Goal: Task Accomplishment & Management: Manage account settings

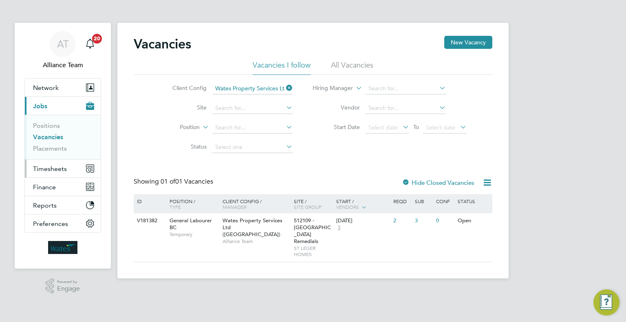
click at [52, 173] on button "Timesheets" at bounding box center [63, 169] width 76 height 18
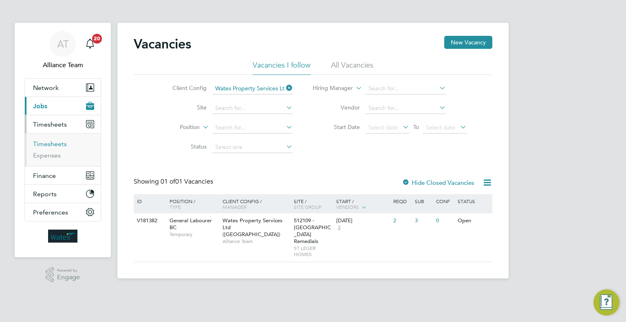
click at [50, 145] on link "Timesheets" at bounding box center [50, 144] width 34 height 8
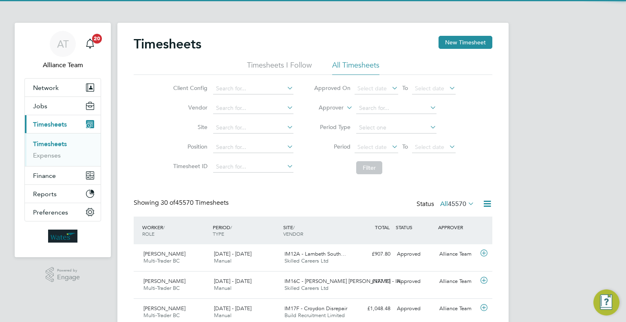
click at [345, 107] on icon at bounding box center [345, 105] width 0 height 7
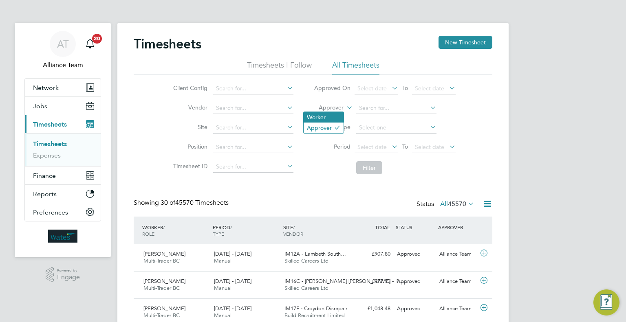
click at [316, 112] on li "Worker" at bounding box center [323, 117] width 40 height 11
click at [369, 112] on input at bounding box center [396, 108] width 80 height 11
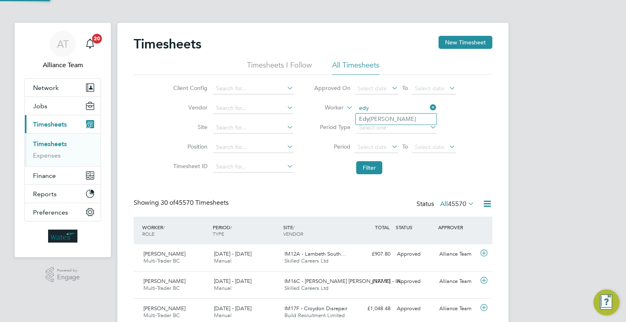
click at [408, 115] on li "Edy Mohammed" at bounding box center [396, 119] width 81 height 11
type input "Edy Mohammed"
click at [364, 169] on button "Filter" at bounding box center [369, 167] width 26 height 13
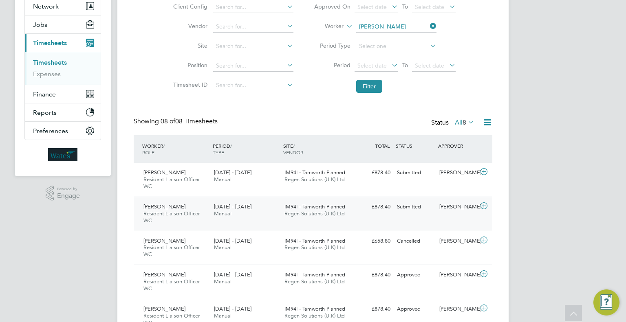
click at [433, 208] on div "Submitted" at bounding box center [415, 206] width 42 height 13
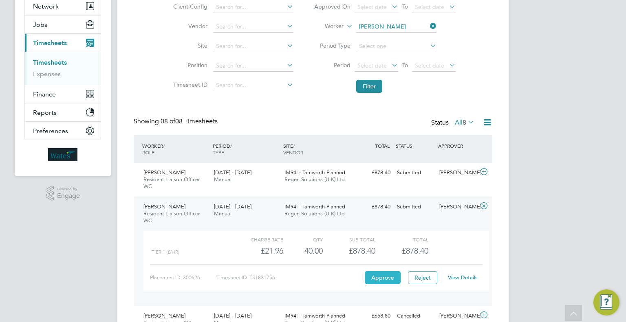
click at [383, 283] on button "Approve" at bounding box center [383, 277] width 36 height 13
click at [427, 183] on div "Edy Mohammed Resident Liaison Officer WC 13 - 19 Sep 2025 13 - 19 Sep 2025 Manu…" at bounding box center [313, 180] width 358 height 34
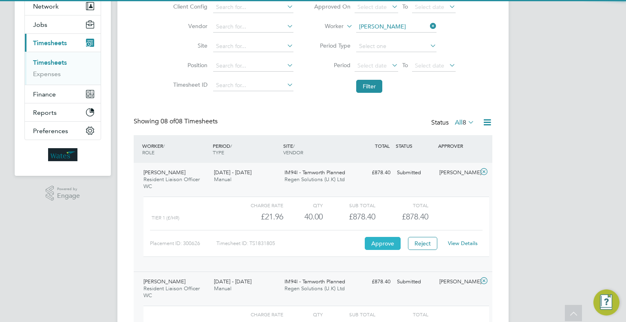
click at [391, 240] on button "Approve" at bounding box center [383, 243] width 36 height 13
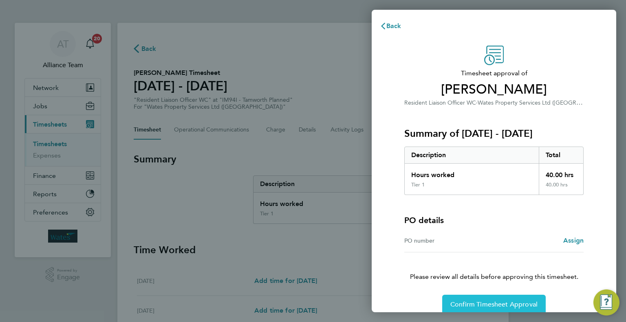
click at [496, 299] on button "Confirm Timesheet Approval" at bounding box center [493, 305] width 103 height 20
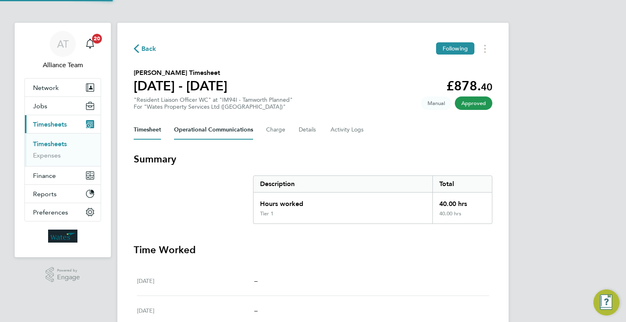
click at [233, 132] on Communications-tab "Operational Communications" at bounding box center [213, 130] width 79 height 20
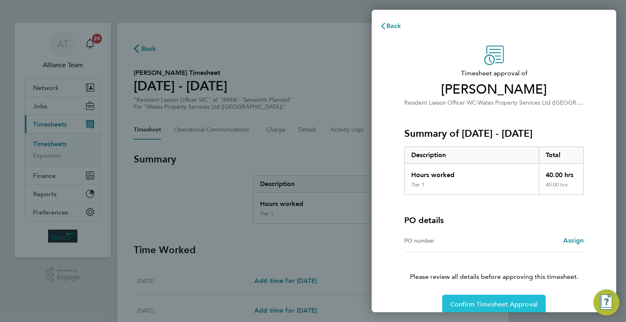
click at [498, 299] on button "Confirm Timesheet Approval" at bounding box center [493, 305] width 103 height 20
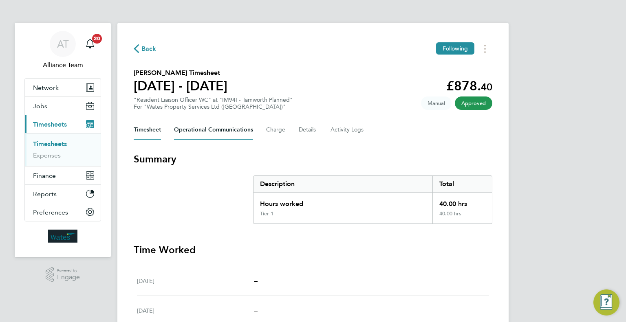
click at [207, 134] on Communications-tab "Operational Communications" at bounding box center [213, 130] width 79 height 20
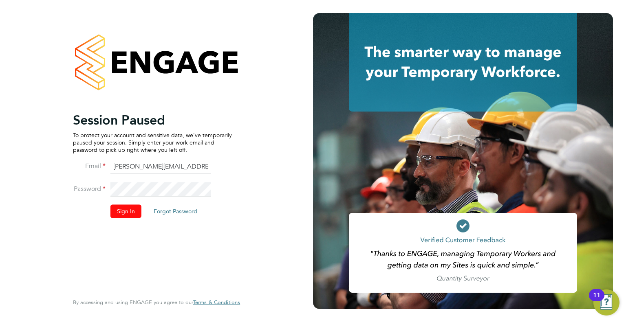
click at [132, 210] on button "Sign In" at bounding box center [125, 211] width 31 height 13
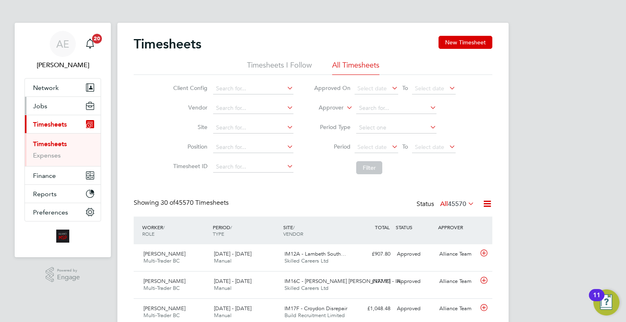
click at [57, 108] on button "Jobs" at bounding box center [63, 106] width 76 height 18
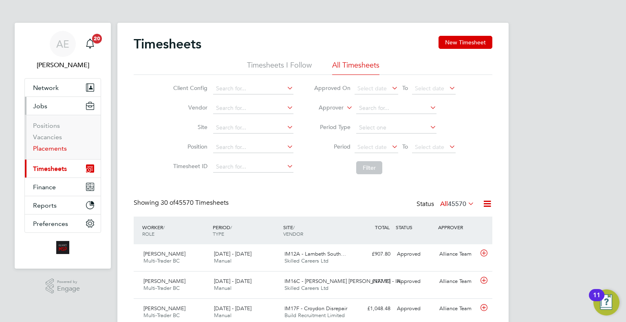
click at [58, 145] on link "Placements" at bounding box center [50, 149] width 34 height 8
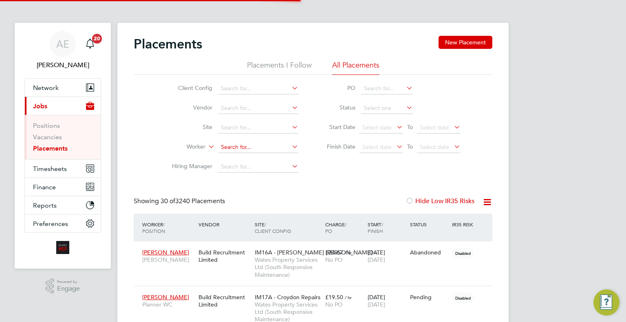
click at [259, 143] on input at bounding box center [258, 147] width 80 height 11
click at [261, 179] on li "Conor Evans" at bounding box center [269, 180] width 102 height 11
type input "Conor Evans"
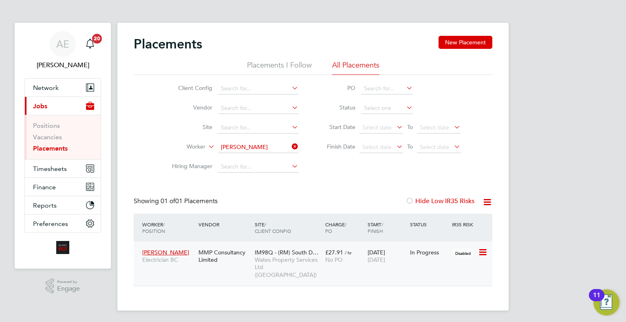
click at [329, 261] on span "No PO" at bounding box center [334, 259] width 18 height 7
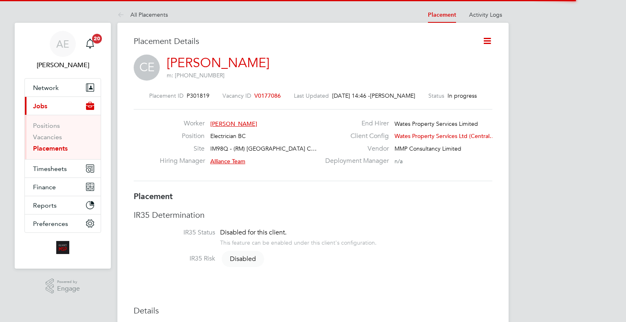
click at [486, 46] on icon at bounding box center [487, 41] width 10 height 10
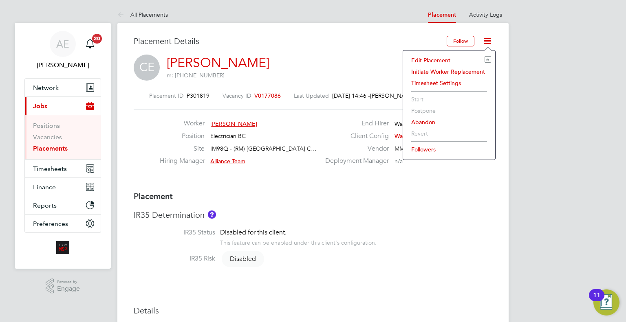
click at [442, 59] on li "Edit Placement e" at bounding box center [449, 60] width 84 height 11
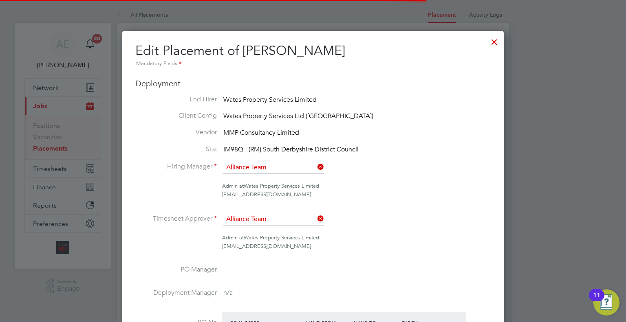
scroll to position [4, 4]
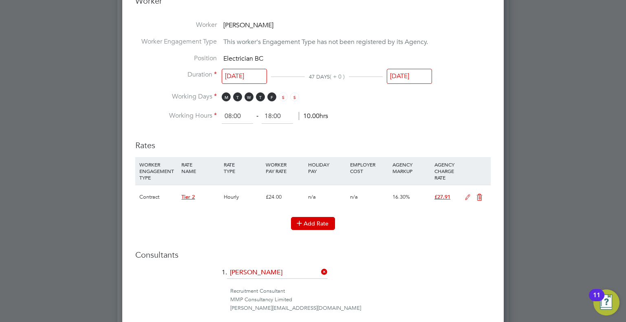
click at [302, 224] on icon at bounding box center [299, 223] width 6 height 6
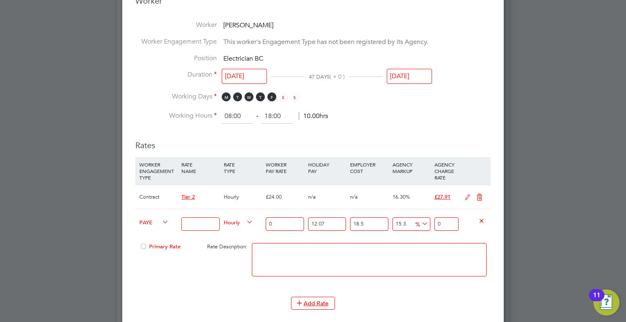
click at [155, 218] on span "PAYE" at bounding box center [153, 222] width 29 height 9
click at [157, 229] on li "Contract" at bounding box center [152, 230] width 33 height 10
type input "0"
click at [237, 220] on span "Hourly" at bounding box center [238, 222] width 29 height 9
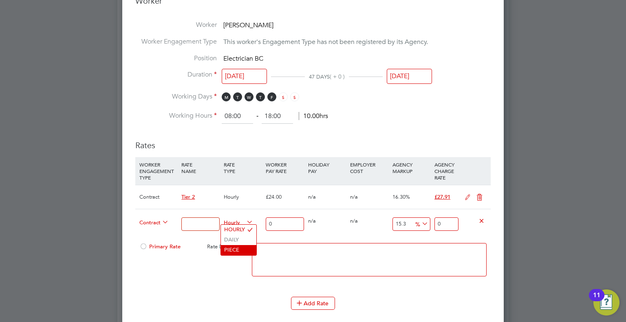
click at [236, 249] on li "PIECE" at bounding box center [238, 250] width 35 height 10
click at [196, 219] on input at bounding box center [200, 224] width 38 height 13
type input "Standby"
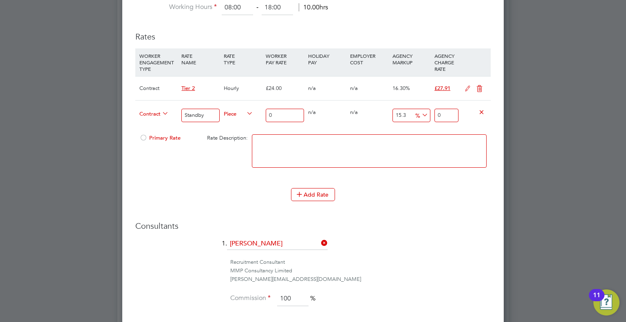
click at [288, 122] on div "0" at bounding box center [285, 116] width 42 height 30
click at [289, 115] on input "0" at bounding box center [285, 115] width 38 height 13
type input "9"
type input "10.377"
type input "90"
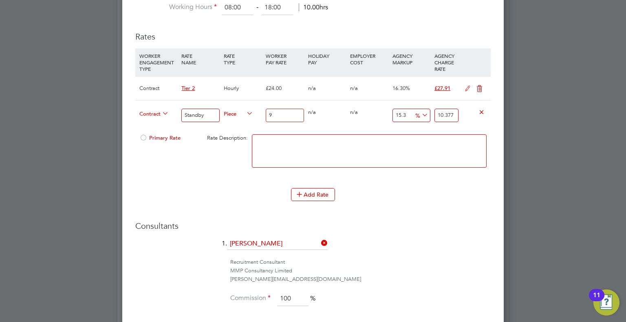
type input "103.77"
type input "90"
click at [321, 200] on li "Add Rate" at bounding box center [312, 198] width 355 height 21
click at [312, 193] on button "Add Rate" at bounding box center [313, 194] width 44 height 13
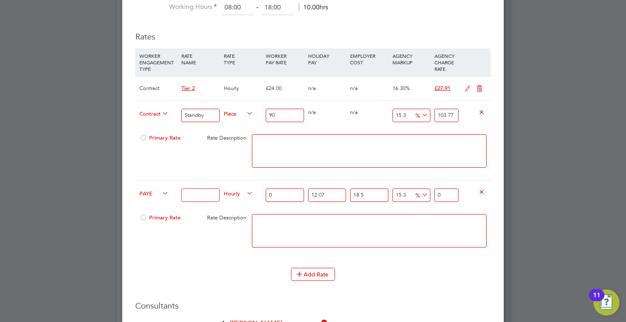
click at [151, 196] on div "PAYE" at bounding box center [158, 194] width 42 height 28
click at [153, 192] on span "PAYE" at bounding box center [153, 193] width 29 height 9
click at [156, 199] on li "Contract" at bounding box center [152, 201] width 33 height 10
drag, startPoint x: 246, startPoint y: 192, endPoint x: 248, endPoint y: 198, distance: 6.8
click at [248, 198] on div "Hourly" at bounding box center [243, 194] width 42 height 28
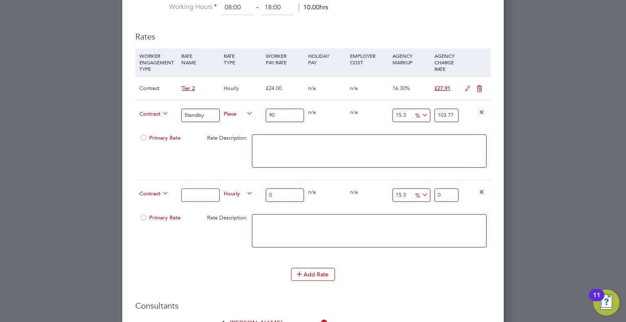
click at [240, 194] on span "Hourly" at bounding box center [238, 193] width 29 height 9
click at [236, 223] on li "PIECE" at bounding box center [238, 221] width 35 height 10
click at [196, 194] on input at bounding box center [200, 195] width 38 height 13
type input "Completed Job"
click at [243, 197] on div "[DEMOGRAPHIC_DATA] Completed Job Piece 0 0 n/a 0 n/a 15.3 0 % 0" at bounding box center [312, 195] width 355 height 30
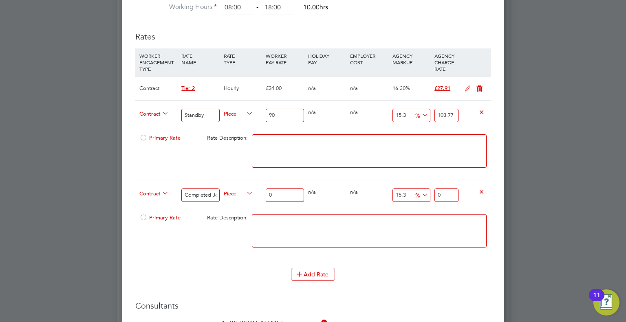
type input "5"
type input "5.765"
type input "50"
type input "57.65"
type input "50"
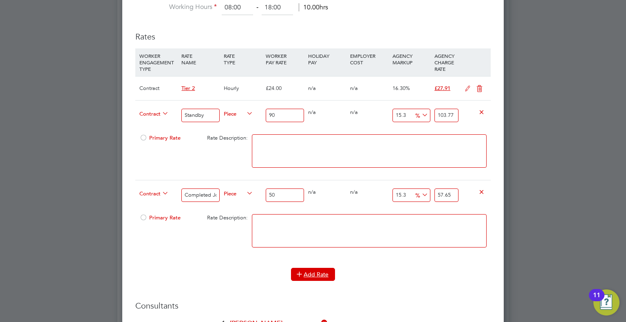
click at [325, 277] on button "Add Rate" at bounding box center [313, 274] width 44 height 13
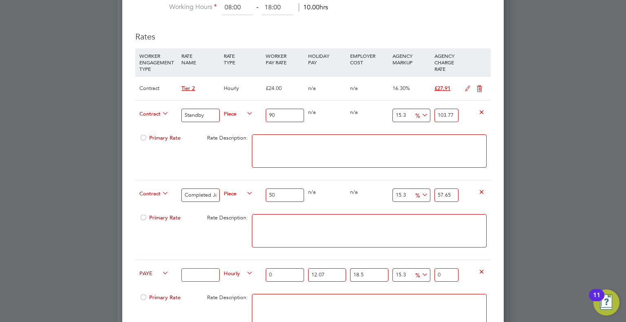
click at [157, 268] on span "PAYE" at bounding box center [153, 272] width 29 height 9
click at [156, 280] on li "Contract" at bounding box center [152, 280] width 33 height 10
click at [245, 273] on icon at bounding box center [245, 273] width 0 height 11
click at [241, 303] on li "PIECE" at bounding box center [238, 300] width 35 height 10
click at [200, 274] on input at bounding box center [200, 274] width 38 height 13
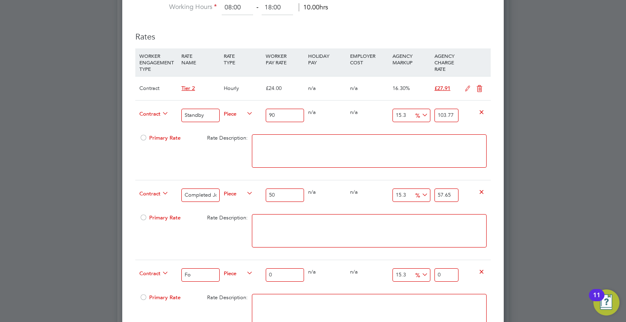
type input "F"
type input "Incomplete Job"
drag, startPoint x: 288, startPoint y: 275, endPoint x: 253, endPoint y: 276, distance: 35.5
click at [253, 276] on div "Contract Incomplete Job Piece 0 0 n/a 0 n/a 15.3 0 % 0" at bounding box center [312, 275] width 355 height 30
type input "3"
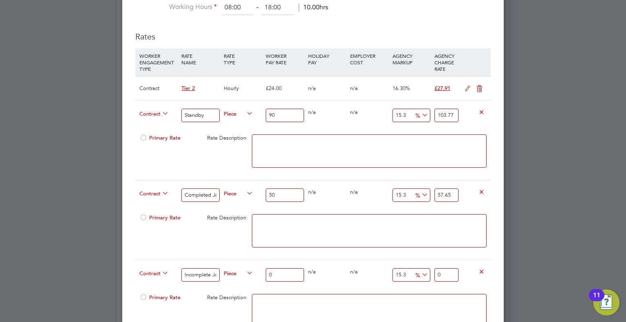
type input "3.459"
type input "30"
type input "34.59"
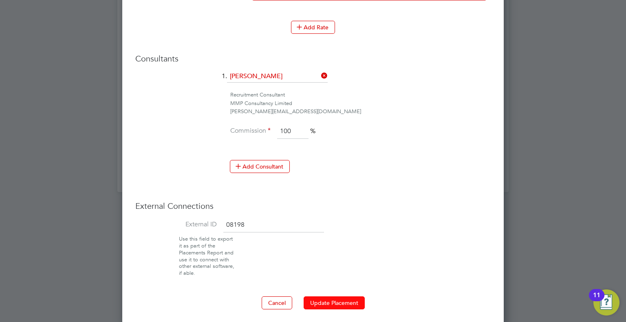
type input "30"
click at [345, 302] on button "Update Placement" at bounding box center [333, 303] width 61 height 13
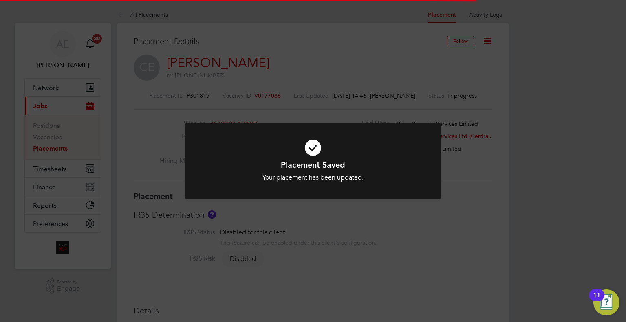
click at [551, 180] on div "Placement Saved Your placement has been updated. Cancel Okay" at bounding box center [313, 161] width 626 height 322
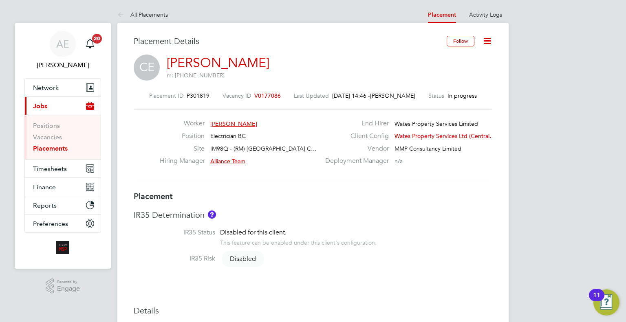
drag, startPoint x: 54, startPoint y: 149, endPoint x: 110, endPoint y: 149, distance: 55.8
click at [54, 149] on link "Placements" at bounding box center [50, 149] width 35 height 8
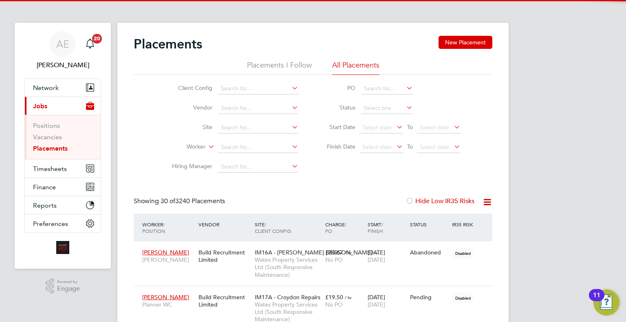
scroll to position [23, 57]
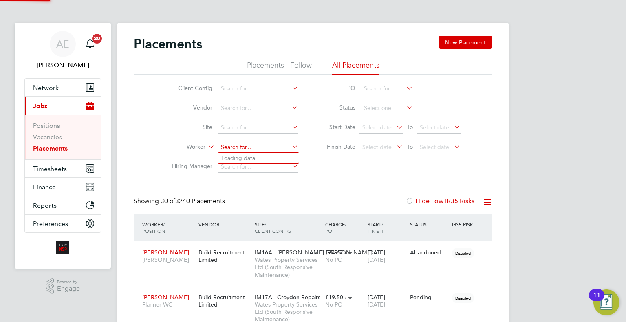
click at [225, 147] on input at bounding box center [258, 147] width 80 height 11
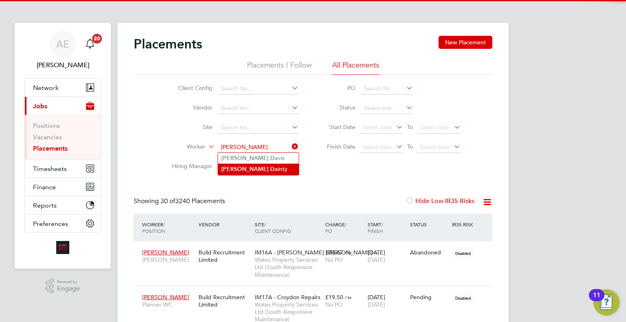
click at [270, 169] on li "Michael Da inty" at bounding box center [258, 169] width 81 height 11
type input "[PERSON_NAME]"
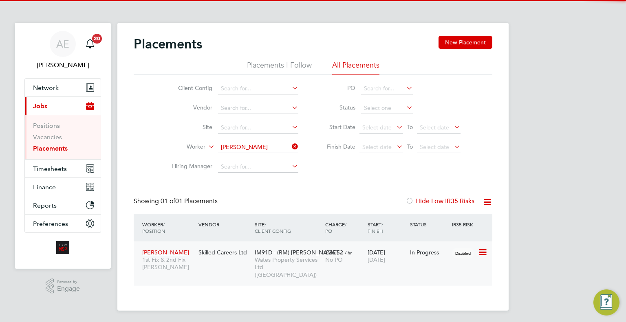
click at [302, 263] on span "Wates Property Services Ltd ([GEOGRAPHIC_DATA])" at bounding box center [288, 267] width 66 height 22
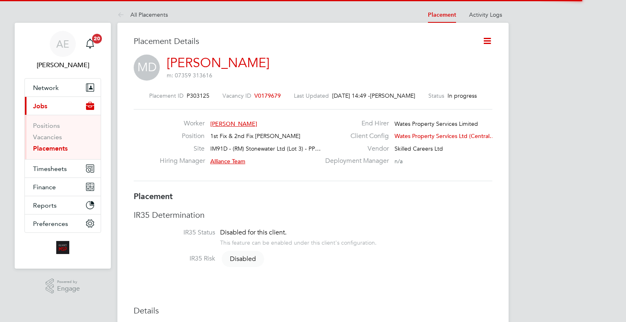
click at [489, 45] on icon at bounding box center [487, 41] width 10 height 10
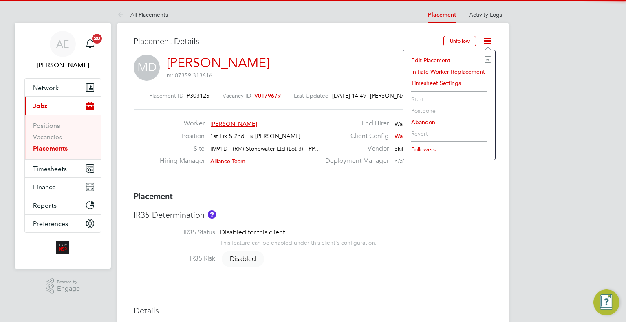
click at [447, 57] on li "Edit Placement e" at bounding box center [449, 60] width 84 height 11
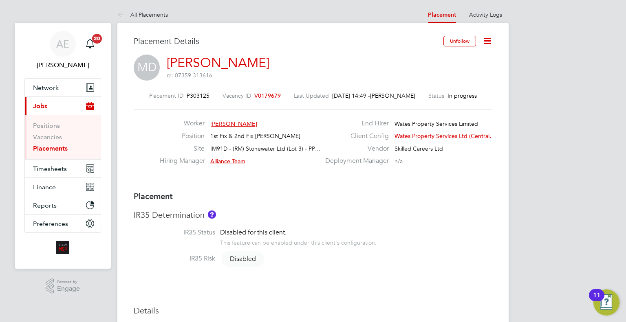
type input "Alliance Team"
type input "[DATE]"
type input "00:00"
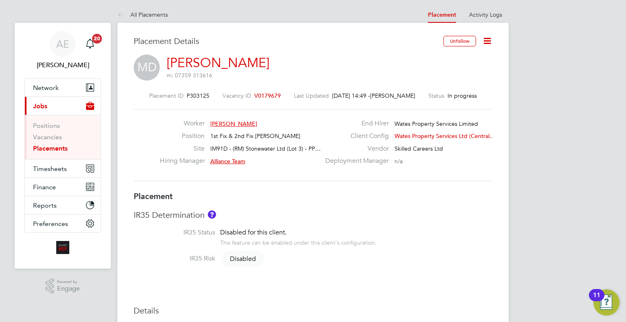
type input "00:00"
type input "08226"
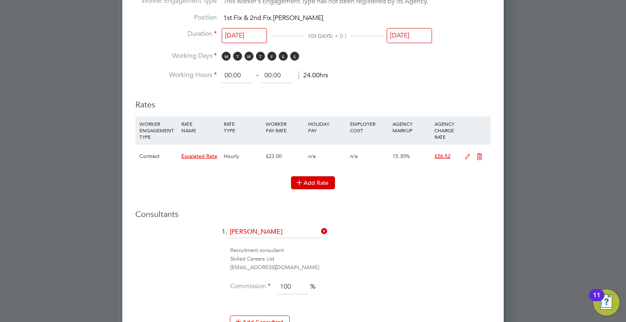
click at [314, 177] on button "Add Rate" at bounding box center [313, 182] width 44 height 13
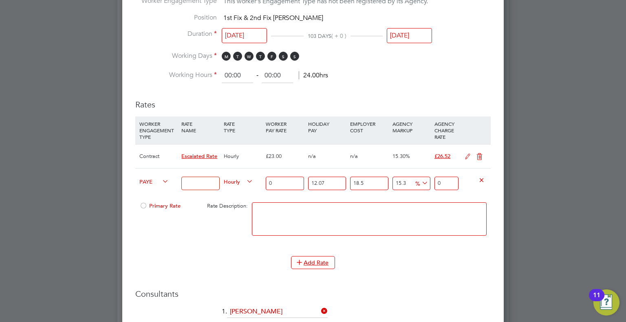
click at [194, 181] on input at bounding box center [200, 183] width 38 height 13
type input "Standby"
click at [145, 174] on div "PAYE" at bounding box center [158, 183] width 42 height 28
click at [148, 179] on span "PAYE" at bounding box center [153, 181] width 29 height 9
click at [163, 192] on li "Contract" at bounding box center [152, 189] width 33 height 10
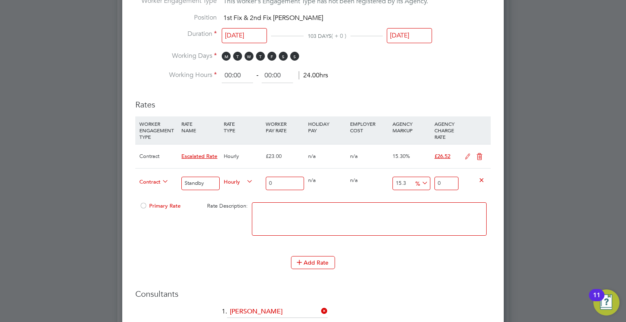
click at [239, 179] on span "Hourly" at bounding box center [238, 181] width 29 height 9
click at [242, 207] on li "PIECE" at bounding box center [238, 210] width 35 height 10
drag, startPoint x: 290, startPoint y: 182, endPoint x: 232, endPoint y: 179, distance: 57.9
click at [232, 179] on div "Contract Standby Piece 0 0 n/a 0 n/a 15.3 0 % 0" at bounding box center [312, 183] width 355 height 30
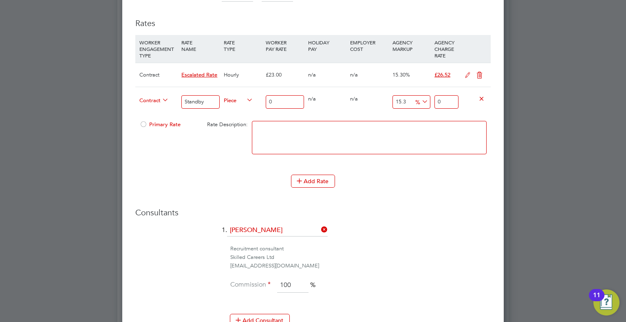
type input "9"
type input "10.377"
type input "90"
type input "103.77"
type input "90"
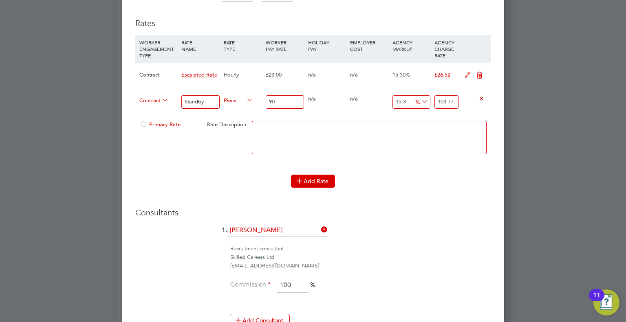
click at [313, 183] on button "Add Rate" at bounding box center [313, 181] width 44 height 13
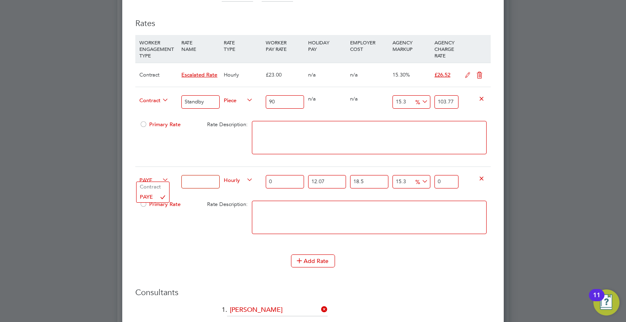
click at [151, 175] on span "PAYE" at bounding box center [153, 179] width 29 height 9
click at [160, 185] on li "Contract" at bounding box center [152, 187] width 33 height 10
type input "0"
click at [244, 178] on span "Hourly" at bounding box center [238, 179] width 29 height 9
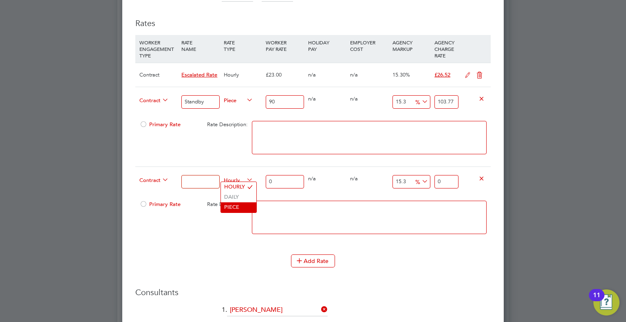
click at [233, 209] on li "PIECE" at bounding box center [238, 207] width 35 height 10
click at [199, 182] on input at bounding box center [200, 181] width 38 height 13
type input "Completed Job"
drag, startPoint x: 279, startPoint y: 176, endPoint x: 259, endPoint y: 177, distance: 19.6
click at [259, 177] on div "[DEMOGRAPHIC_DATA] Completed Job Piece 0 0 n/a 0 n/a 15.3 0 % 0" at bounding box center [312, 182] width 355 height 30
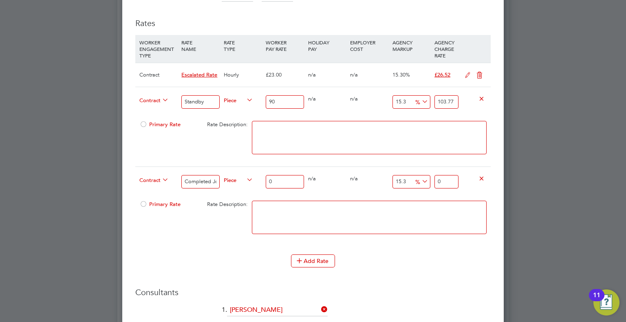
type input "5"
type input "5.765"
type input "50"
type input "57.65"
type input "50"
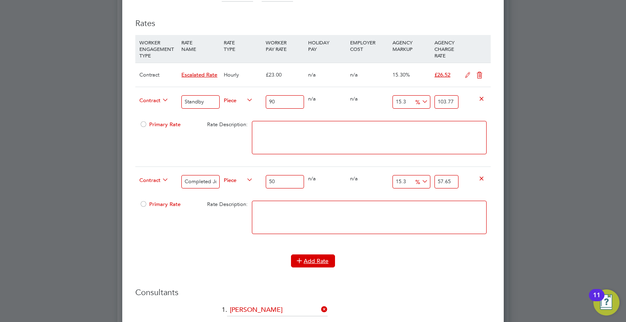
click at [327, 261] on button "Add Rate" at bounding box center [313, 261] width 44 height 13
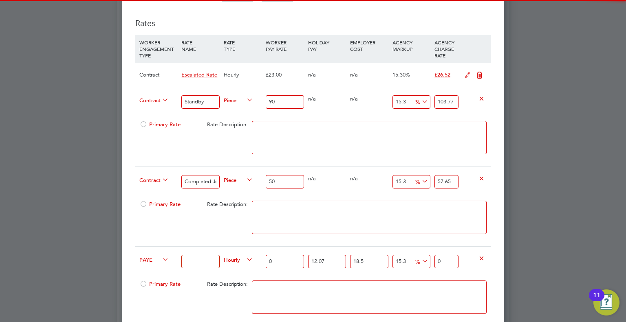
click at [203, 262] on input at bounding box center [200, 261] width 38 height 13
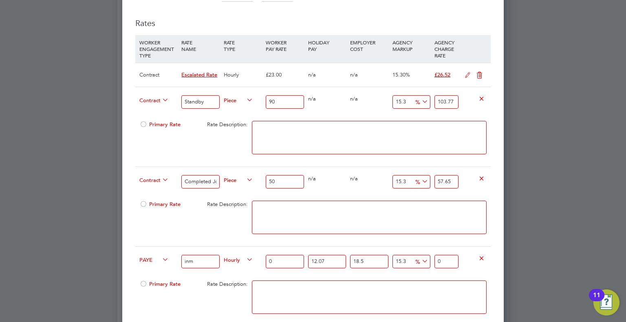
type input "Incomplete Job"
drag, startPoint x: 285, startPoint y: 259, endPoint x: 253, endPoint y: 258, distance: 31.8
click at [253, 258] on div "PAYE Incomplete Job [DEMOGRAPHIC_DATA] 0 12.07 n/a 18.5 n/a 15.3 0 % 0" at bounding box center [312, 261] width 355 height 30
type input "3"
type input "4.5936540405"
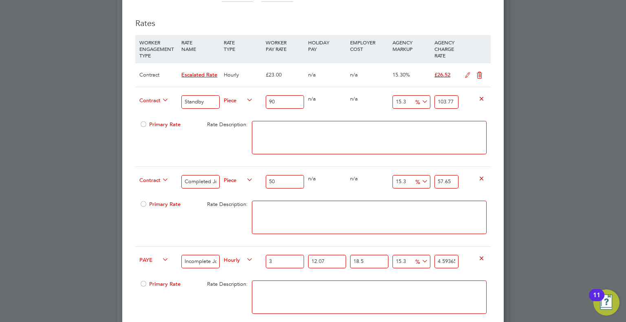
type input "30"
type input "45.936540405"
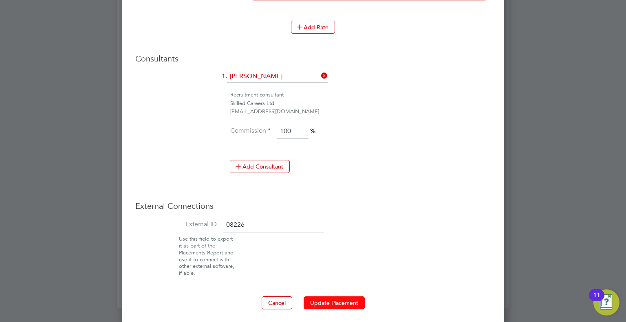
type input "30"
click at [334, 297] on button "Update Placement" at bounding box center [333, 303] width 61 height 13
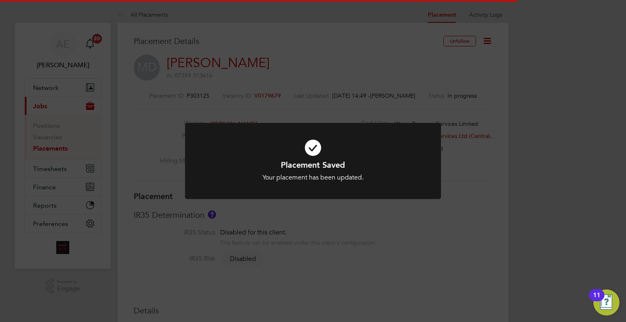
click at [512, 149] on div "Placement Saved Your placement has been updated. Cancel Okay" at bounding box center [313, 161] width 626 height 322
